Goal: Information Seeking & Learning: Find specific fact

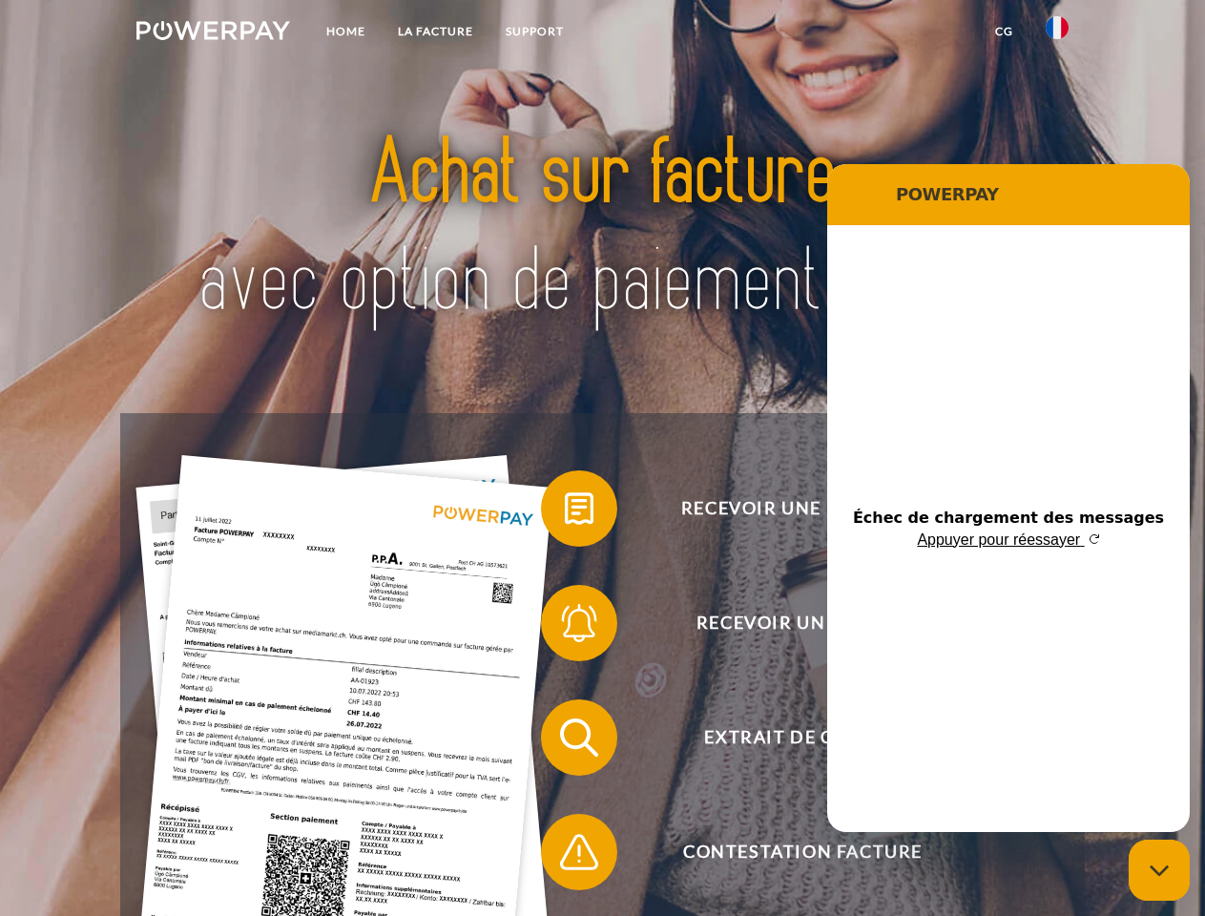
click at [213, 33] on img at bounding box center [213, 30] width 154 height 19
click at [1057, 33] on img at bounding box center [1056, 27] width 23 height 23
click at [1003, 31] on link "CG" at bounding box center [1004, 31] width 51 height 34
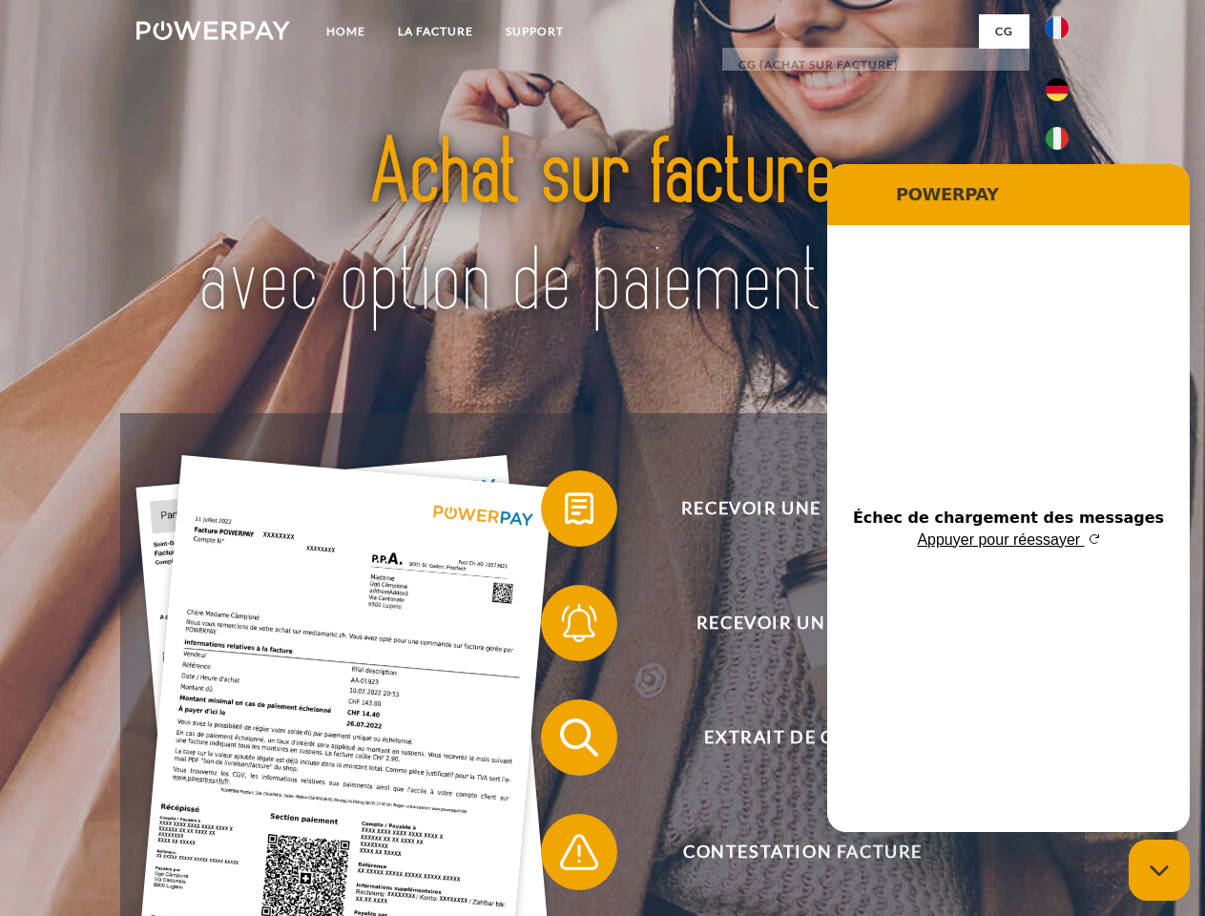
click at [565, 512] on span at bounding box center [550, 508] width 95 height 95
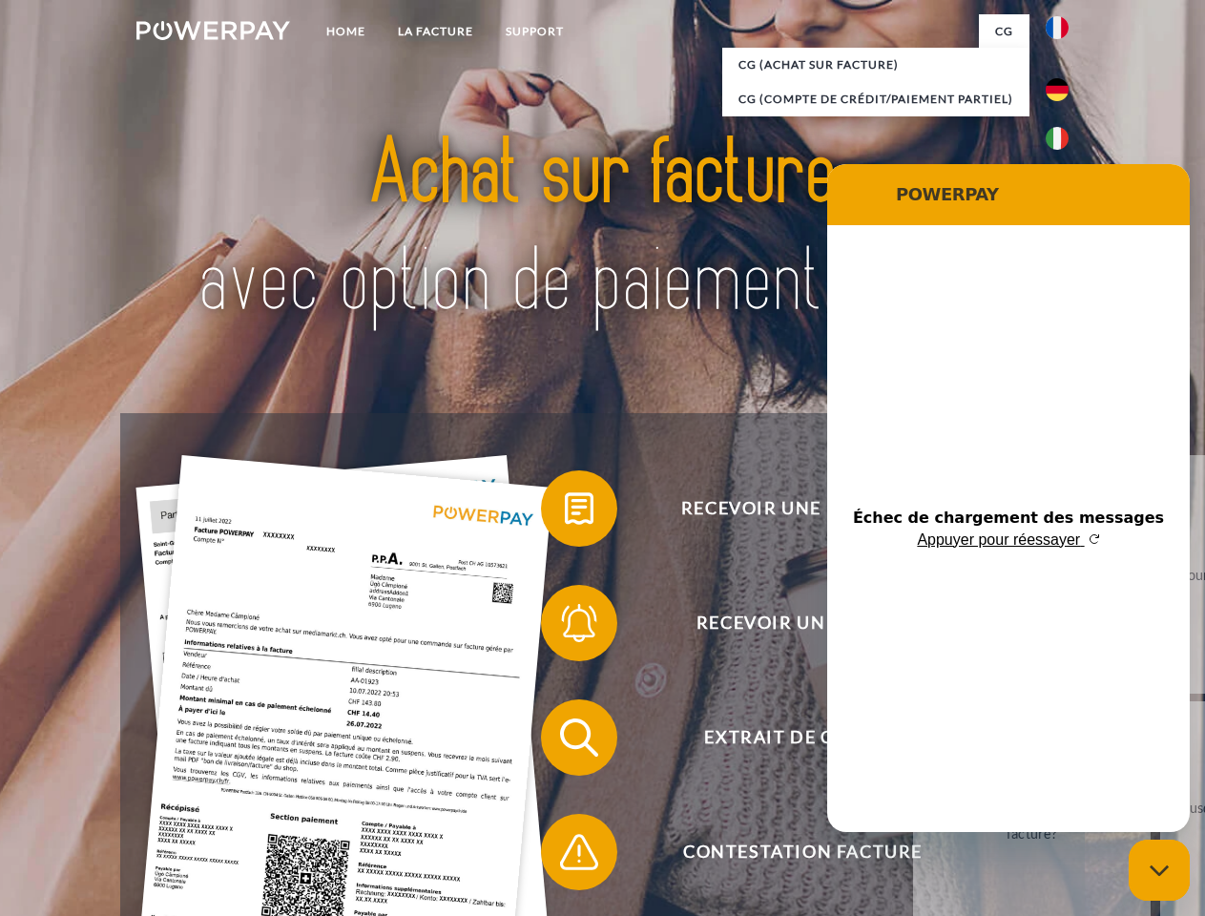
click at [565, 627] on div "Recevoir une facture ? Recevoir un rappel? Extrait de compte retour" at bounding box center [601, 794] width 963 height 763
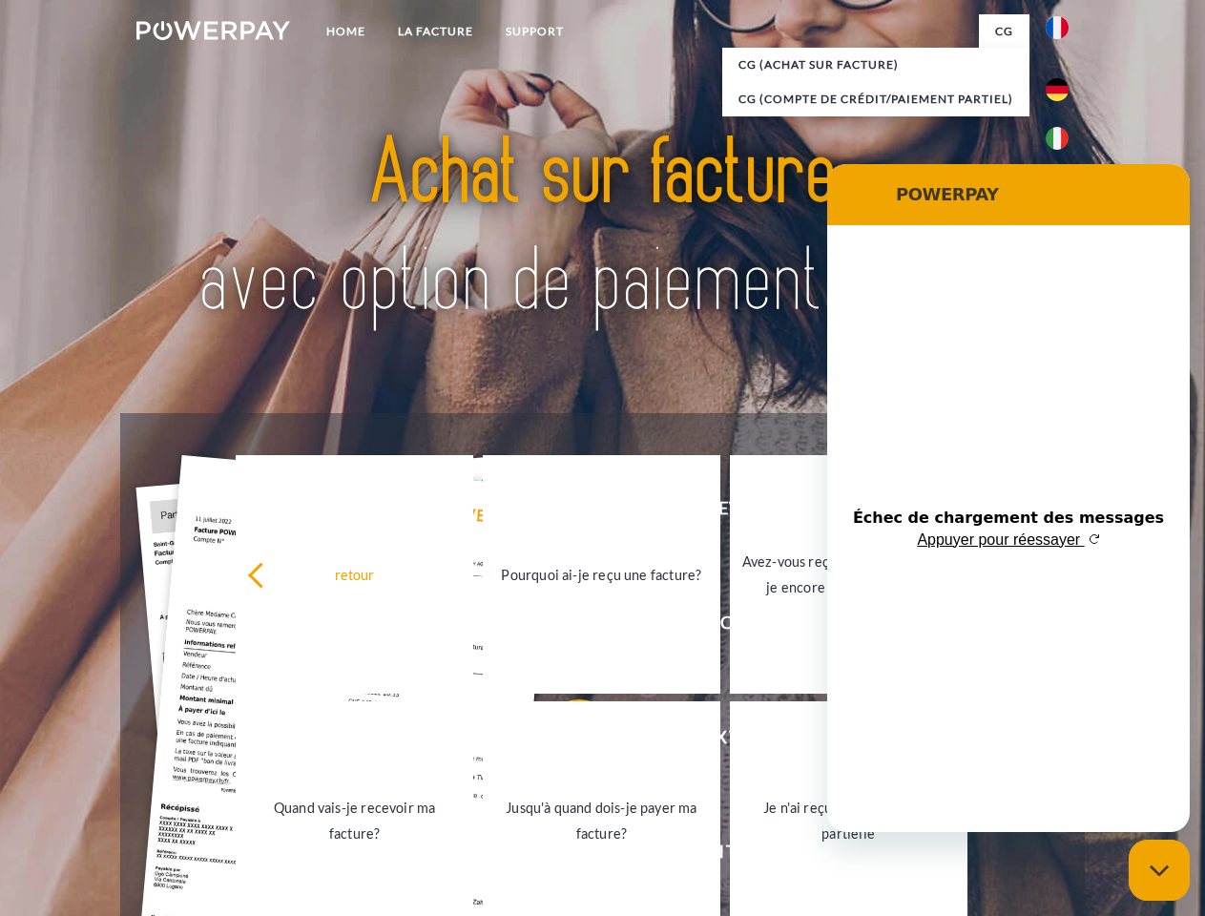
click at [565, 741] on link "Jusqu'à quand dois-je payer ma facture?" at bounding box center [601, 820] width 237 height 238
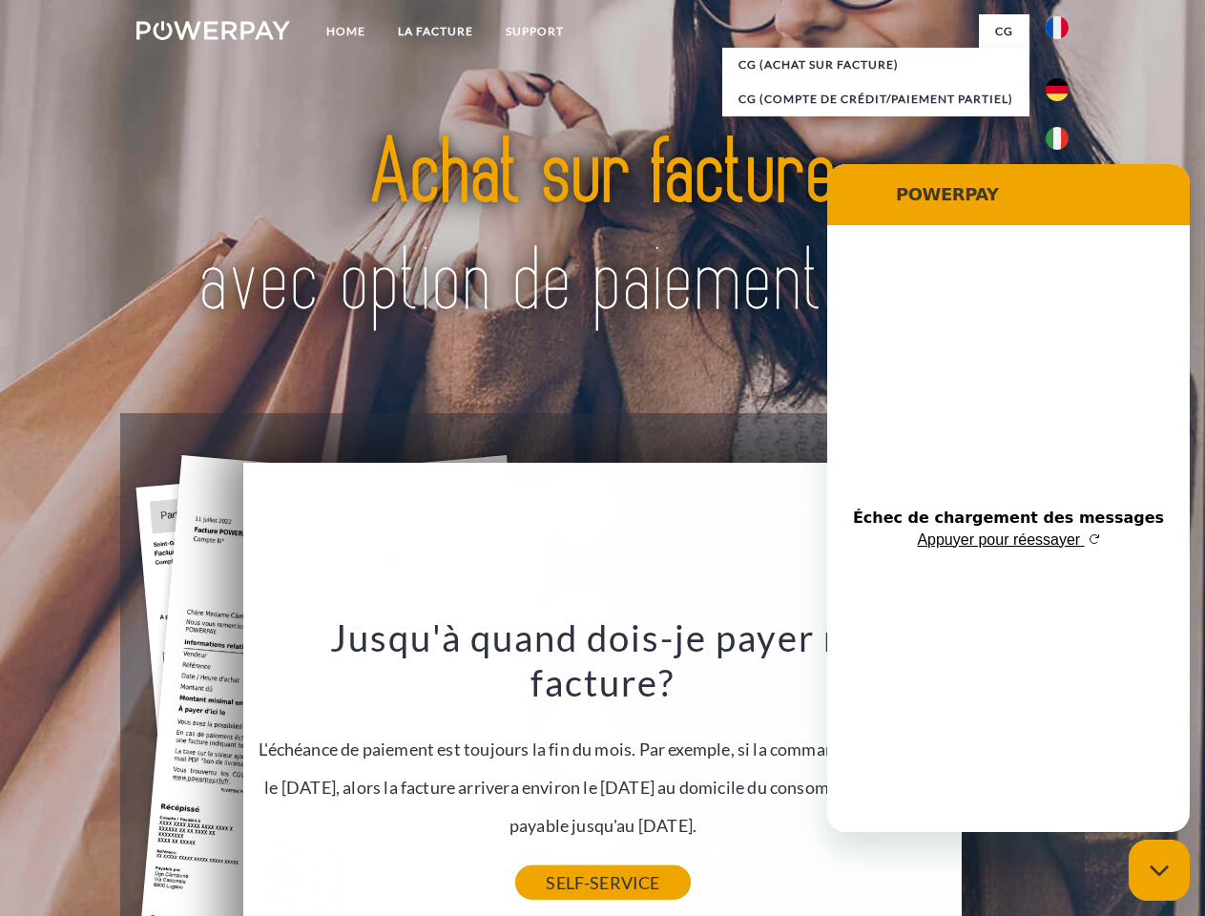
click at [565, 865] on link "SELF-SERVICE" at bounding box center [602, 882] width 175 height 34
click at [1159, 870] on icon "Fermer la fenêtre de messagerie" at bounding box center [1159, 870] width 20 height 12
